Goal: Use online tool/utility: Utilize a website feature to perform a specific function

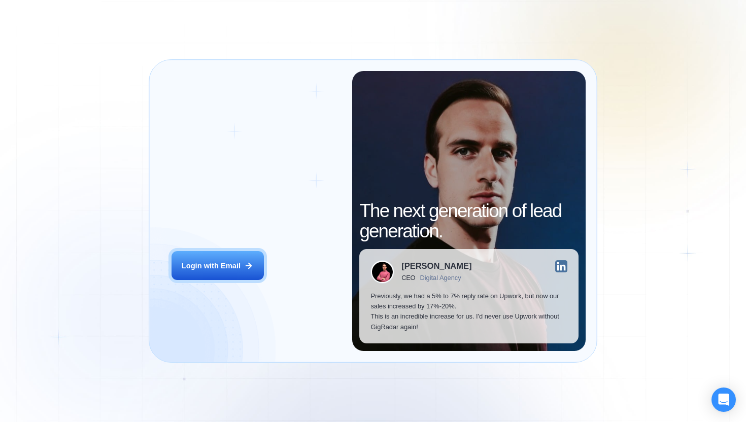
click at [215, 285] on div "Login ‍ Welcome to GigRadar. AI Business Manager for Agencies Login with Email" at bounding box center [256, 211] width 192 height 280
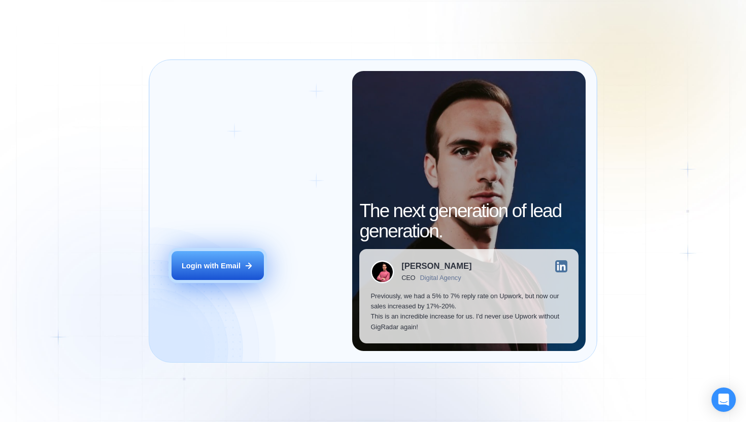
click at [211, 277] on button "Login with Email" at bounding box center [218, 265] width 92 height 29
click at [211, 272] on button "Login with Email" at bounding box center [218, 265] width 92 height 29
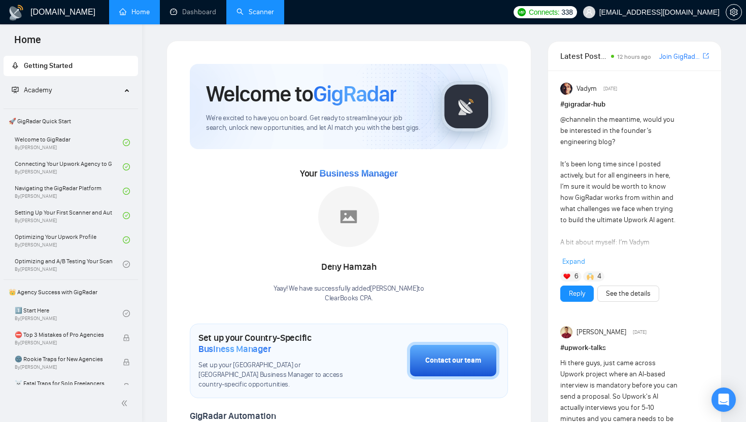
click at [237, 15] on link "Scanner" at bounding box center [256, 12] width 38 height 9
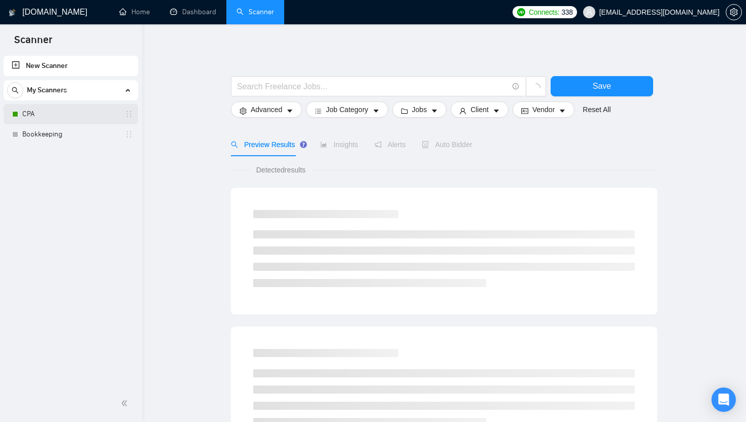
click at [15, 120] on div "CPA" at bounding box center [72, 114] width 121 height 20
click at [27, 111] on link "CPA" at bounding box center [70, 114] width 96 height 20
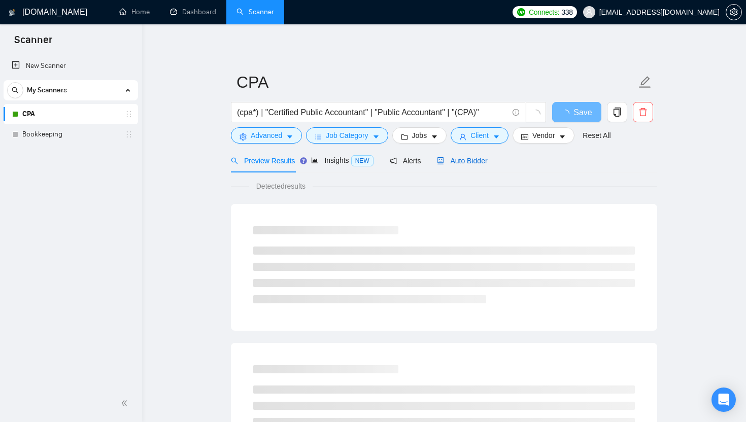
click at [474, 159] on span "Auto Bidder" at bounding box center [462, 161] width 50 height 8
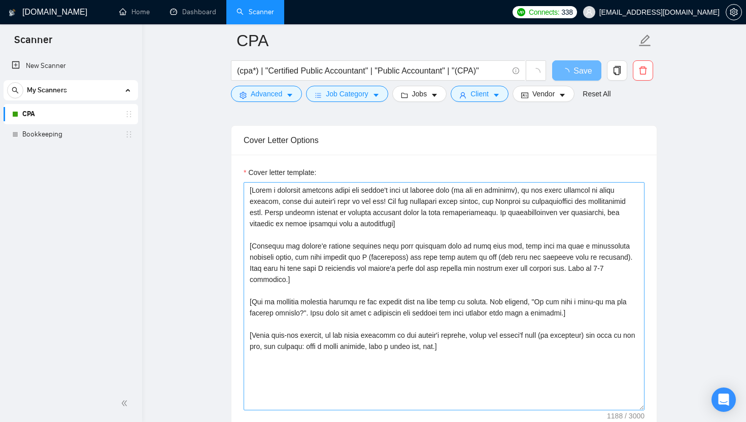
scroll to position [1044, 0]
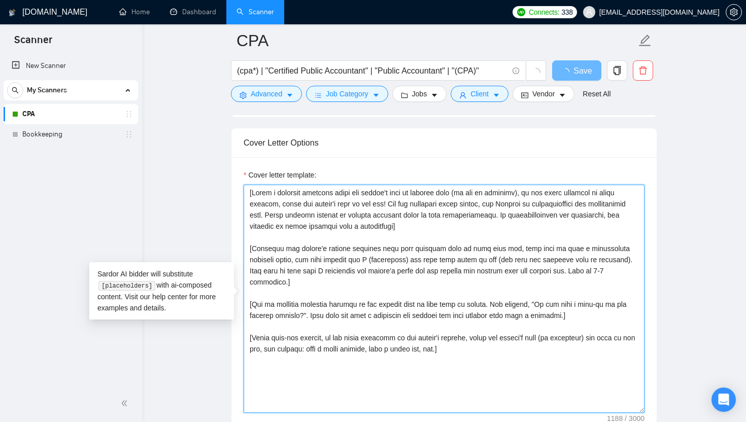
drag, startPoint x: 446, startPoint y: 223, endPoint x: 353, endPoint y: 223, distance: 93.4
click at [353, 223] on textarea "Cover letter template:" at bounding box center [444, 299] width 401 height 228
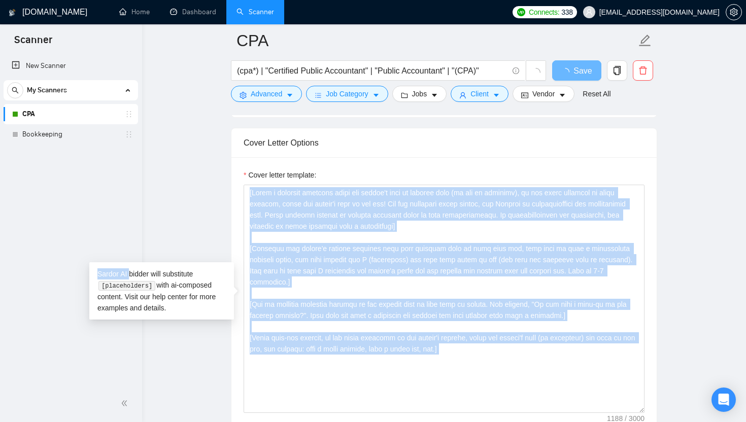
drag, startPoint x: 130, startPoint y: 274, endPoint x: 172, endPoint y: 311, distance: 55.7
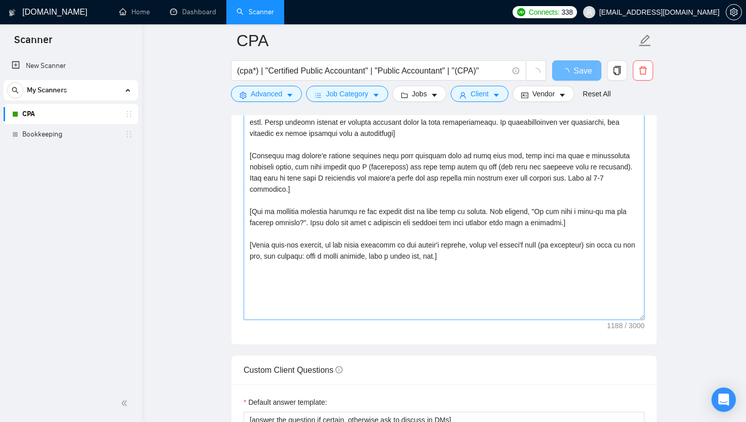
scroll to position [745, 0]
